Goal: Use online tool/utility: Utilize a website feature to perform a specific function

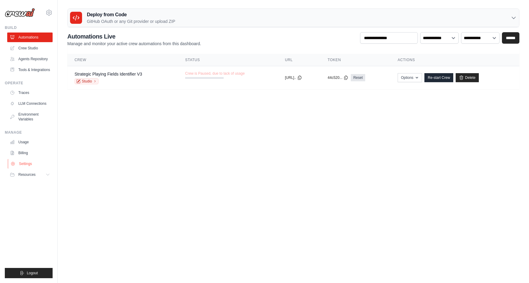
click at [25, 164] on link "Settings" at bounding box center [30, 164] width 45 height 10
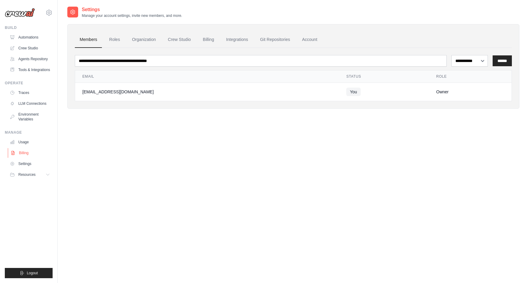
click at [24, 151] on link "Billing" at bounding box center [30, 153] width 45 height 10
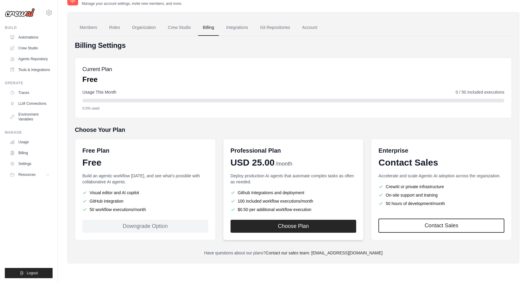
scroll to position [12, 0]
click at [272, 223] on button "Choose Plan" at bounding box center [294, 225] width 126 height 13
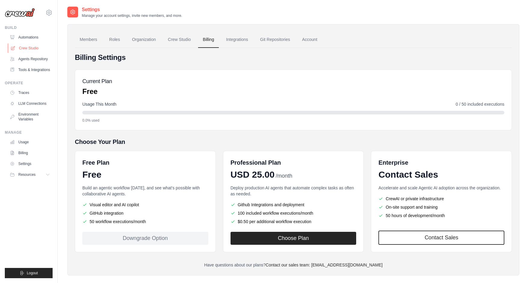
click at [30, 47] on link "Crew Studio" at bounding box center [30, 48] width 45 height 10
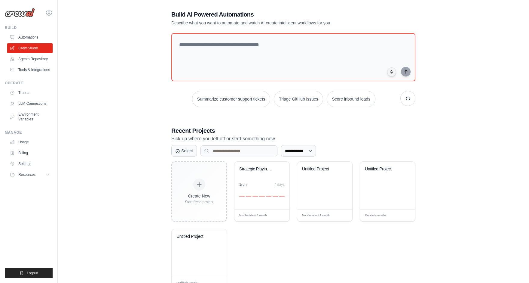
scroll to position [11, 0]
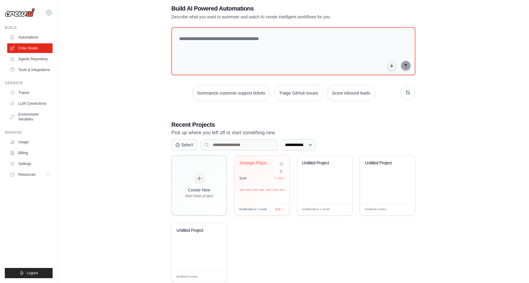
click at [248, 167] on div "Strategic Playing Fields Identifier" at bounding box center [261, 167] width 45 height 14
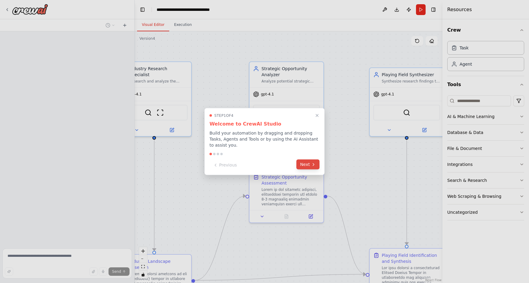
click at [304, 164] on button "Next" at bounding box center [308, 164] width 23 height 10
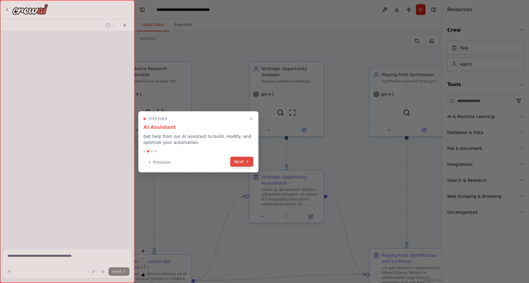
click at [240, 161] on button "Next" at bounding box center [241, 162] width 23 height 10
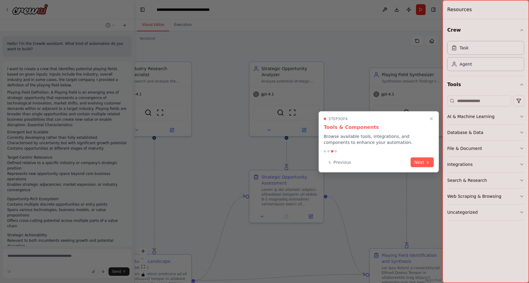
scroll to position [2803, 0]
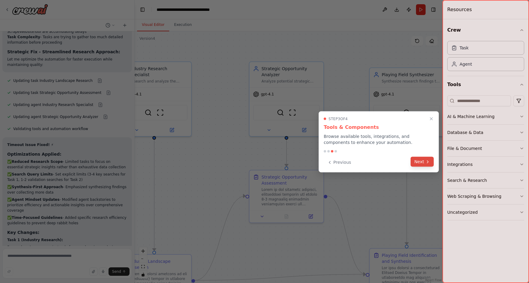
click at [426, 161] on icon at bounding box center [428, 161] width 5 height 5
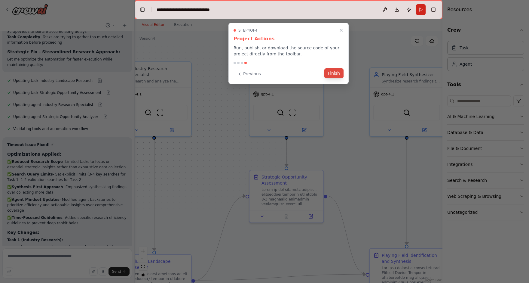
click at [333, 74] on button "Finish" at bounding box center [334, 73] width 19 height 10
